Goal: Check status

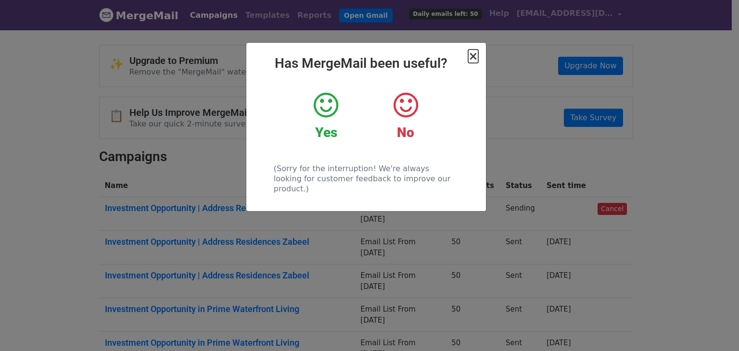
click at [472, 55] on span "×" at bounding box center [473, 56] width 10 height 13
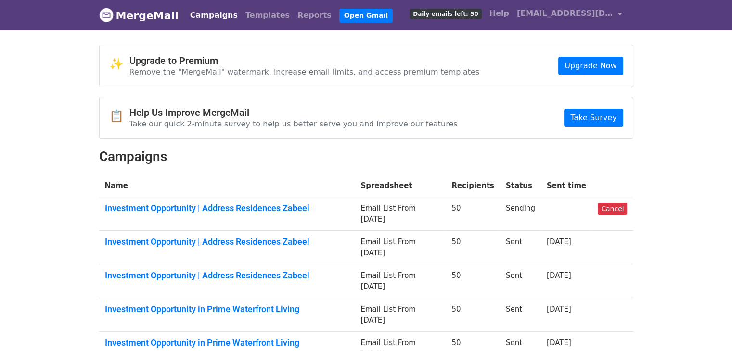
click at [206, 214] on td "Investment Opportunity | Address Residences Zabeel" at bounding box center [227, 214] width 256 height 34
click at [209, 206] on link "Investment Opportunity | Address Residences Zabeel" at bounding box center [227, 208] width 245 height 11
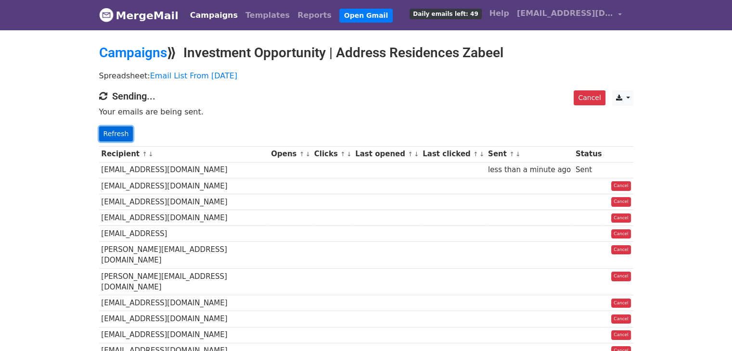
click at [116, 133] on link "Refresh" at bounding box center [116, 134] width 34 height 15
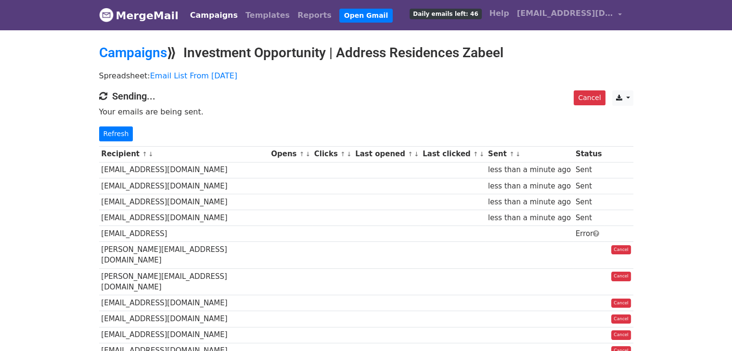
click at [116, 133] on link "Refresh" at bounding box center [116, 134] width 34 height 15
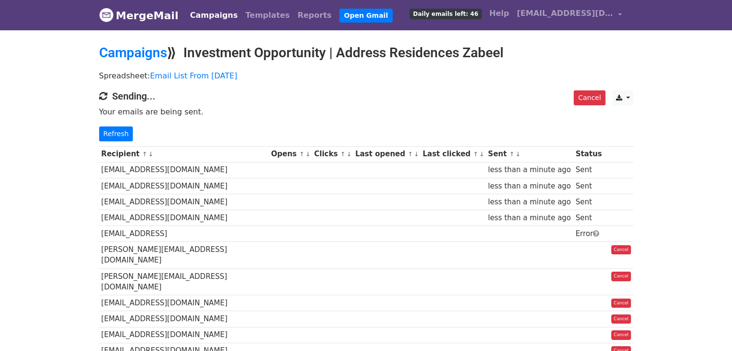
click at [116, 133] on link "Refresh" at bounding box center [116, 134] width 34 height 15
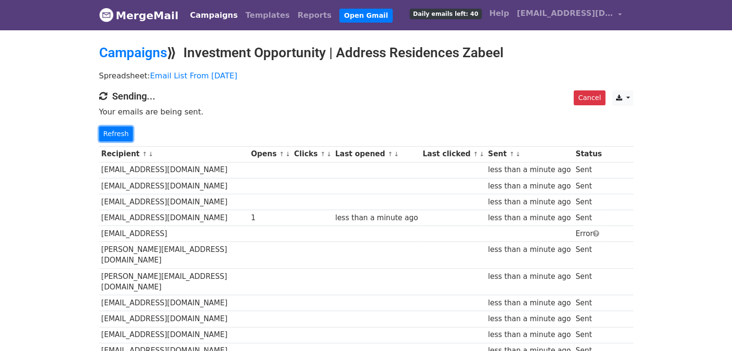
click at [116, 133] on link "Refresh" at bounding box center [116, 134] width 34 height 15
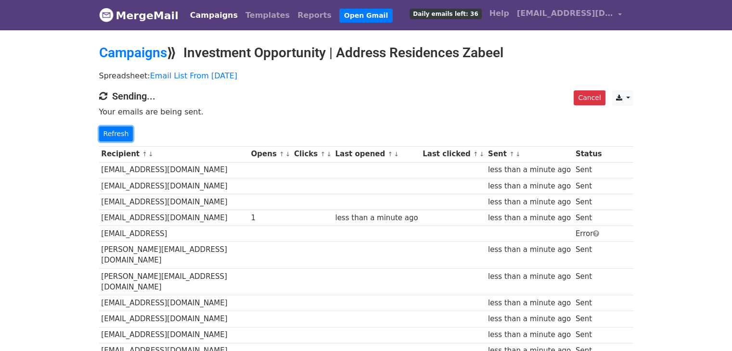
click at [116, 133] on link "Refresh" at bounding box center [116, 134] width 34 height 15
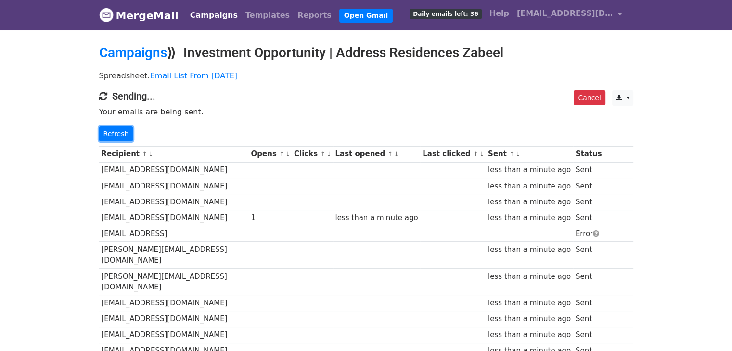
click at [116, 133] on link "Refresh" at bounding box center [116, 134] width 34 height 15
click at [123, 139] on link "Refresh" at bounding box center [116, 134] width 34 height 15
click at [123, 137] on link "Refresh" at bounding box center [116, 134] width 34 height 15
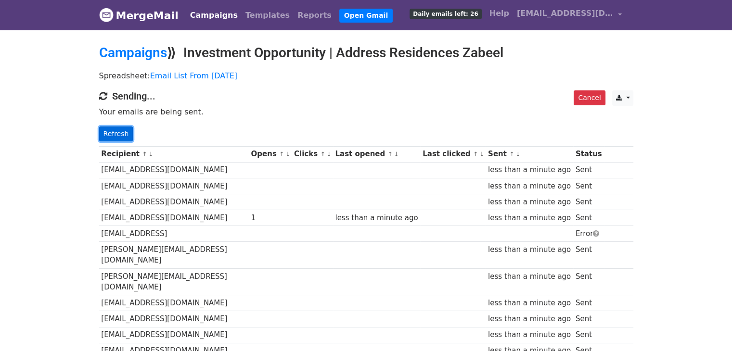
click at [123, 137] on link "Refresh" at bounding box center [116, 134] width 34 height 15
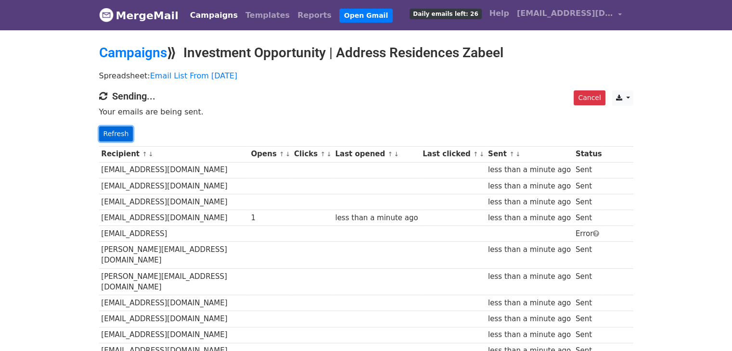
click at [123, 137] on link "Refresh" at bounding box center [116, 134] width 34 height 15
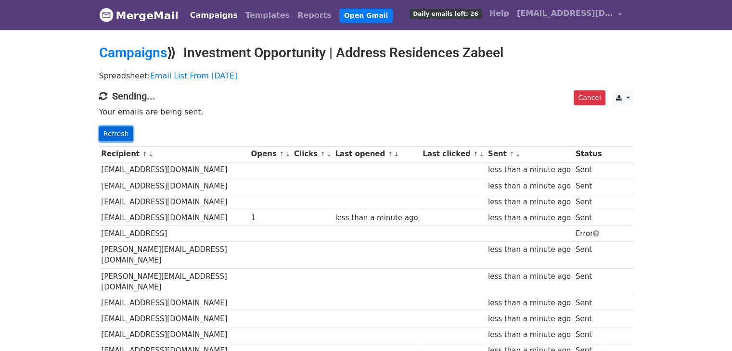
click at [123, 137] on link "Refresh" at bounding box center [116, 134] width 34 height 15
click at [123, 128] on link "Refresh" at bounding box center [116, 134] width 34 height 15
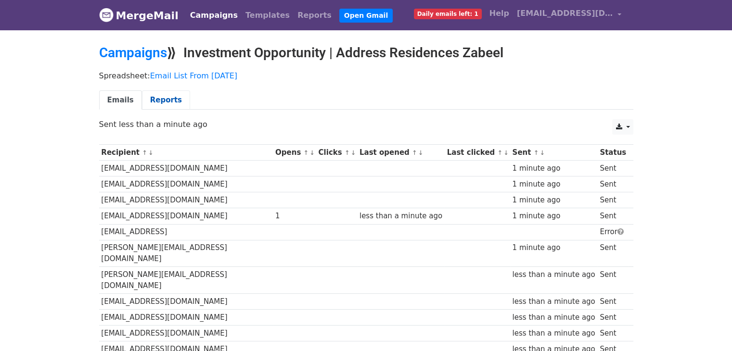
click at [152, 104] on link "Reports" at bounding box center [166, 100] width 48 height 20
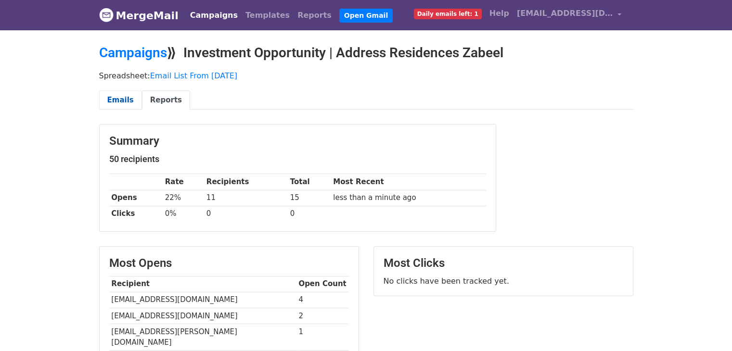
click at [112, 93] on link "Emails" at bounding box center [120, 100] width 43 height 20
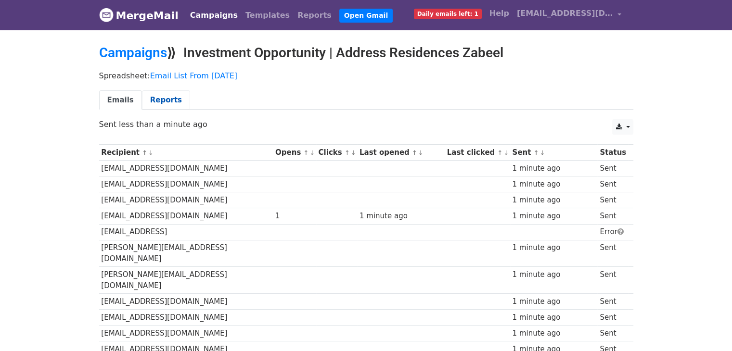
click at [156, 101] on link "Reports" at bounding box center [166, 100] width 48 height 20
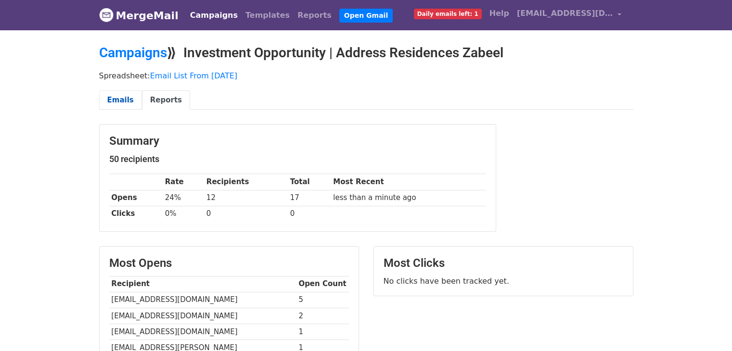
click at [120, 103] on link "Emails" at bounding box center [120, 100] width 43 height 20
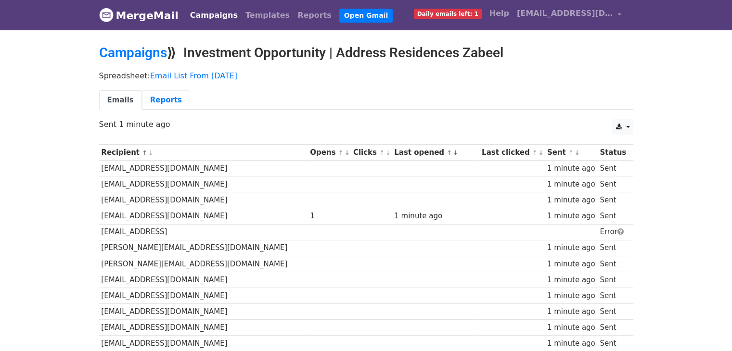
drag, startPoint x: 163, startPoint y: 99, endPoint x: 175, endPoint y: 122, distance: 26.5
click at [164, 100] on link "Reports" at bounding box center [166, 100] width 48 height 20
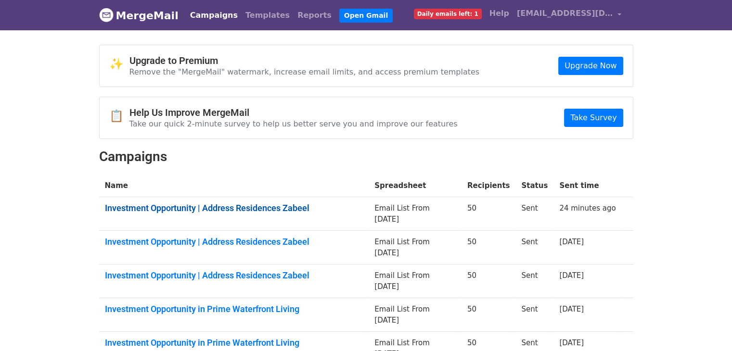
click at [200, 205] on link "Investment Opportunity | Address Residences Zabeel" at bounding box center [234, 208] width 258 height 11
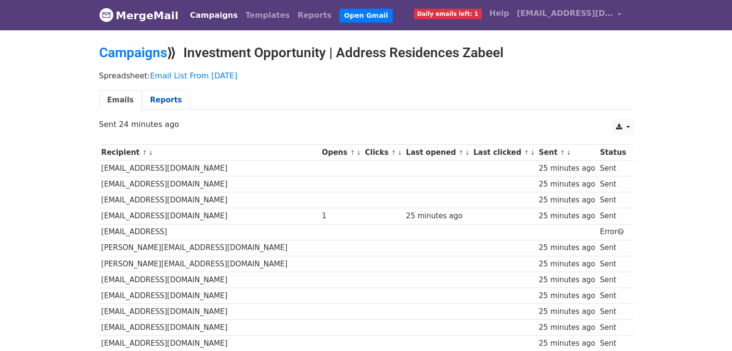
click at [160, 103] on link "Reports" at bounding box center [166, 100] width 48 height 20
